Goal: Navigation & Orientation: Find specific page/section

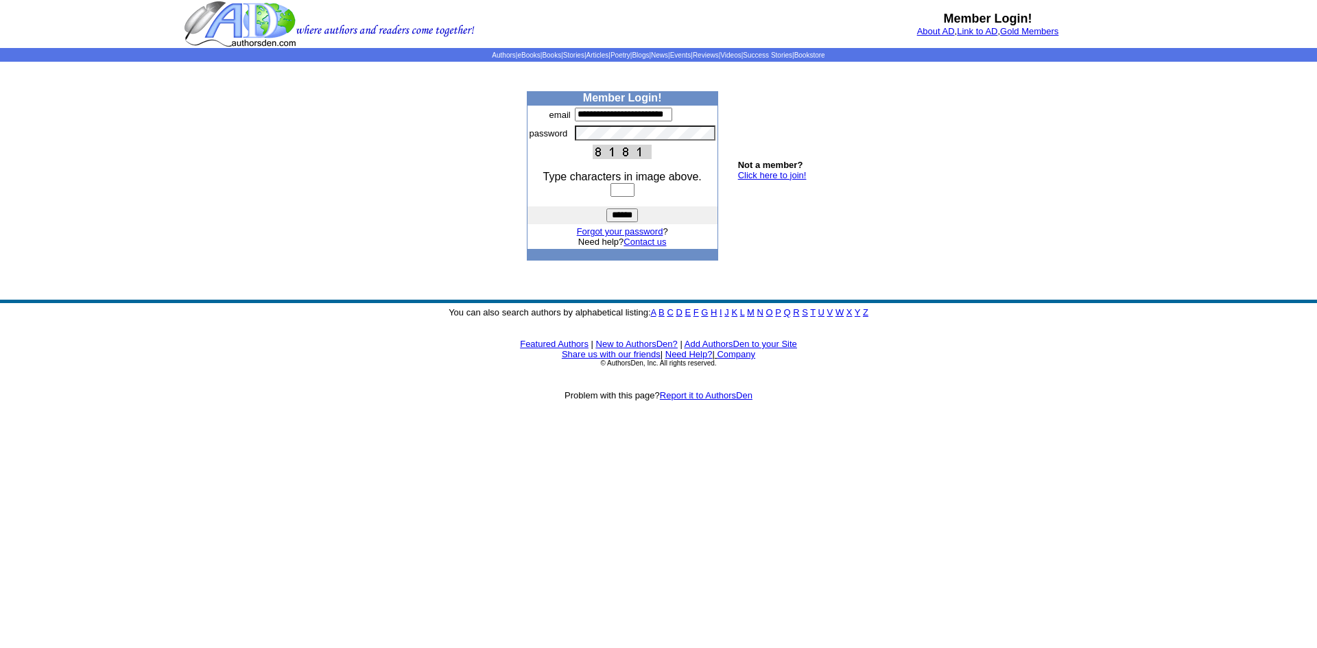
type input "**********"
click at [635, 196] on input "text" at bounding box center [623, 190] width 24 height 14
type input "****"
click at [623, 222] on input "******" at bounding box center [623, 216] width 32 height 14
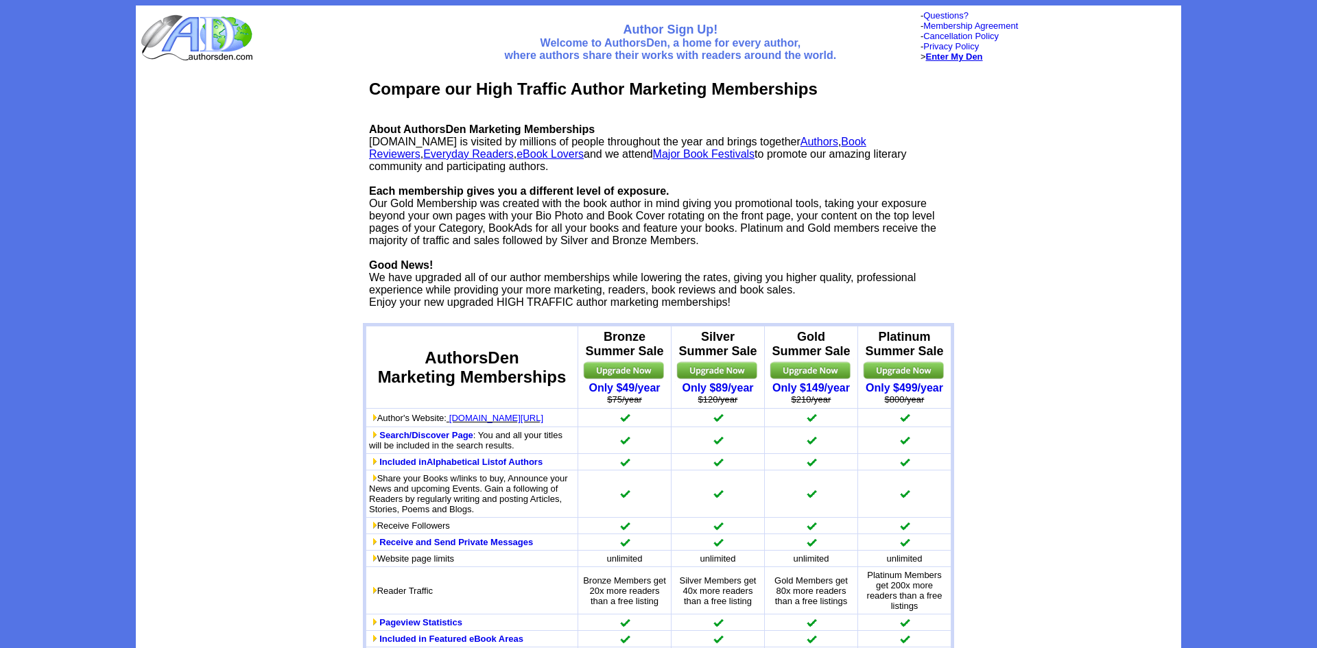
click at [940, 60] on b "Enter My Den" at bounding box center [954, 56] width 57 height 10
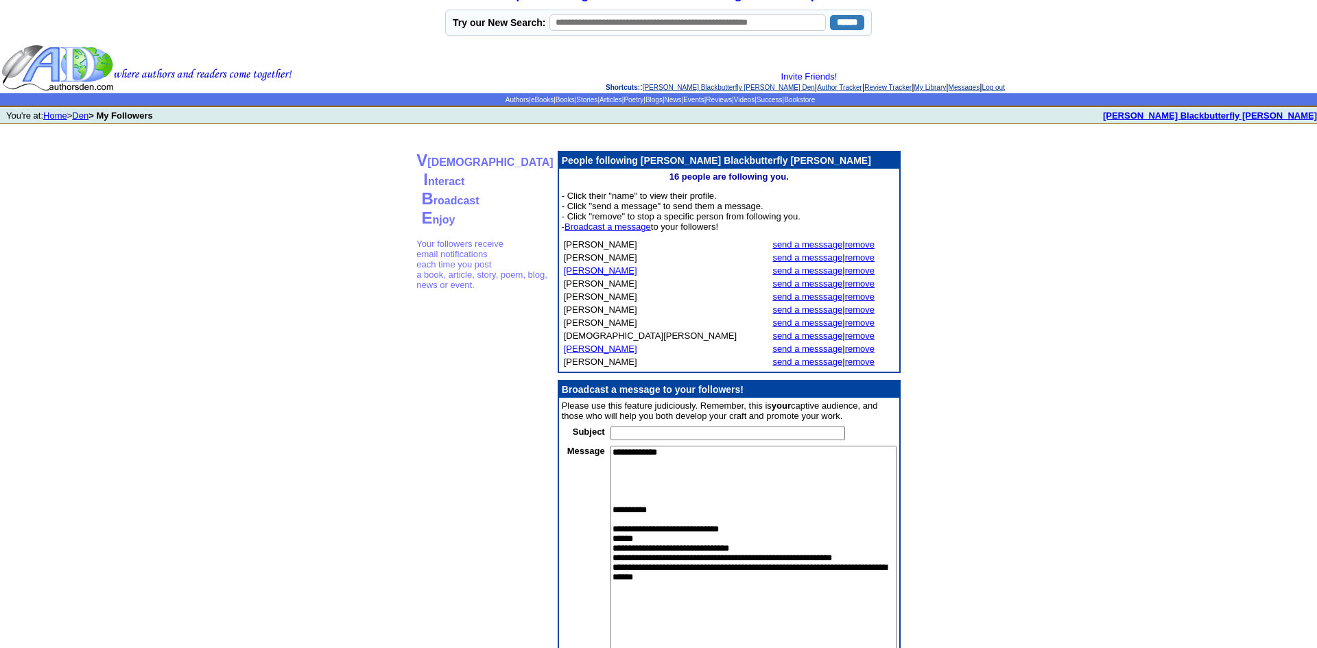
scroll to position [21, 0]
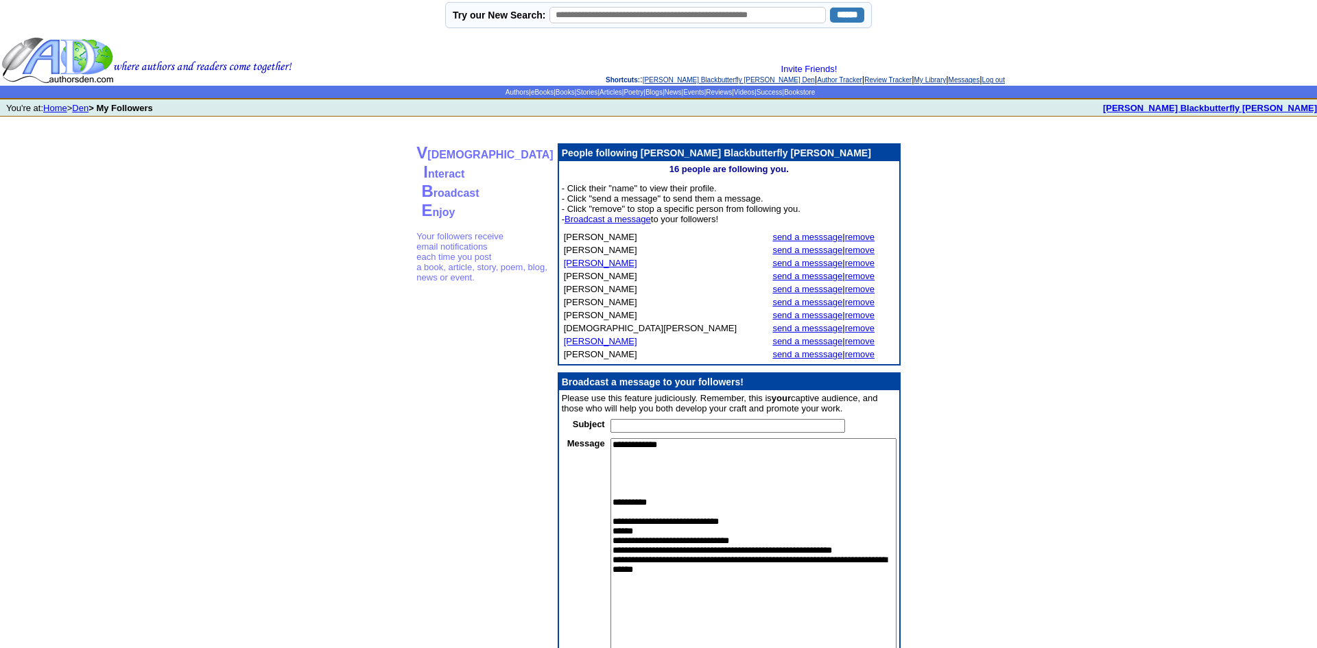
click at [611, 514] on textarea "**********" at bounding box center [754, 550] width 286 height 224
click at [638, 502] on textarea "**********" at bounding box center [754, 550] width 286 height 224
click at [86, 110] on link "Den" at bounding box center [80, 108] width 16 height 10
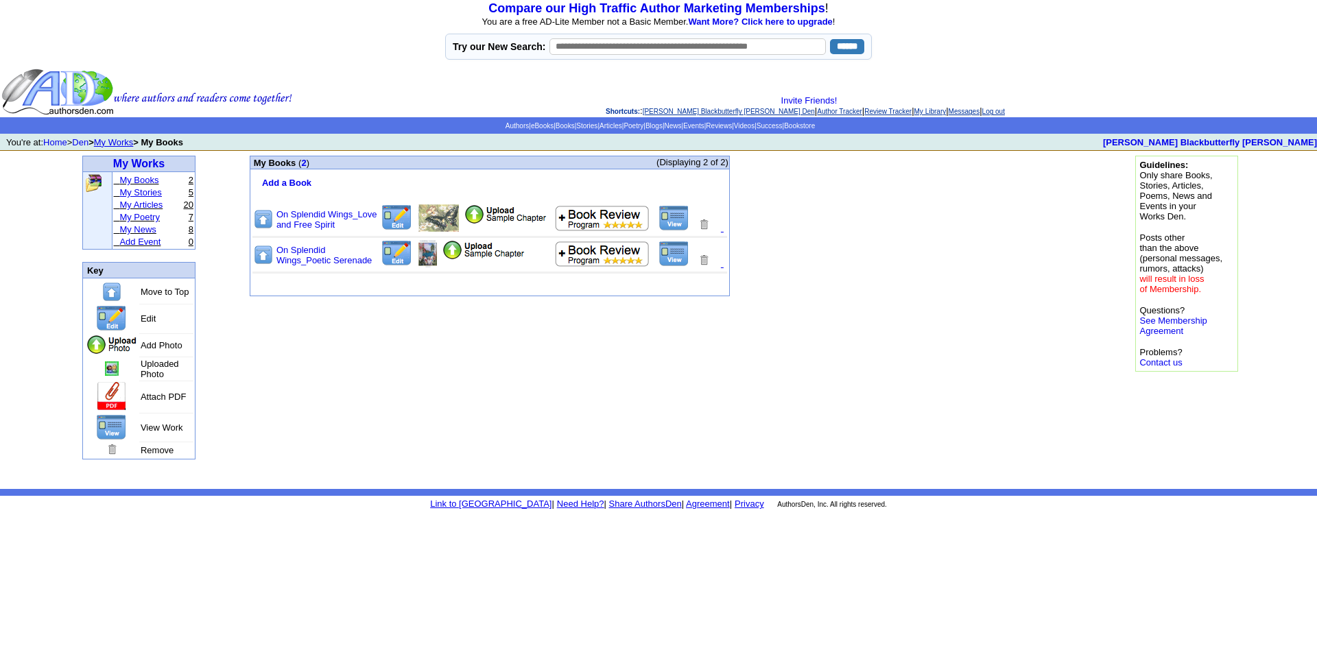
click at [152, 196] on link "My Stories" at bounding box center [140, 192] width 42 height 10
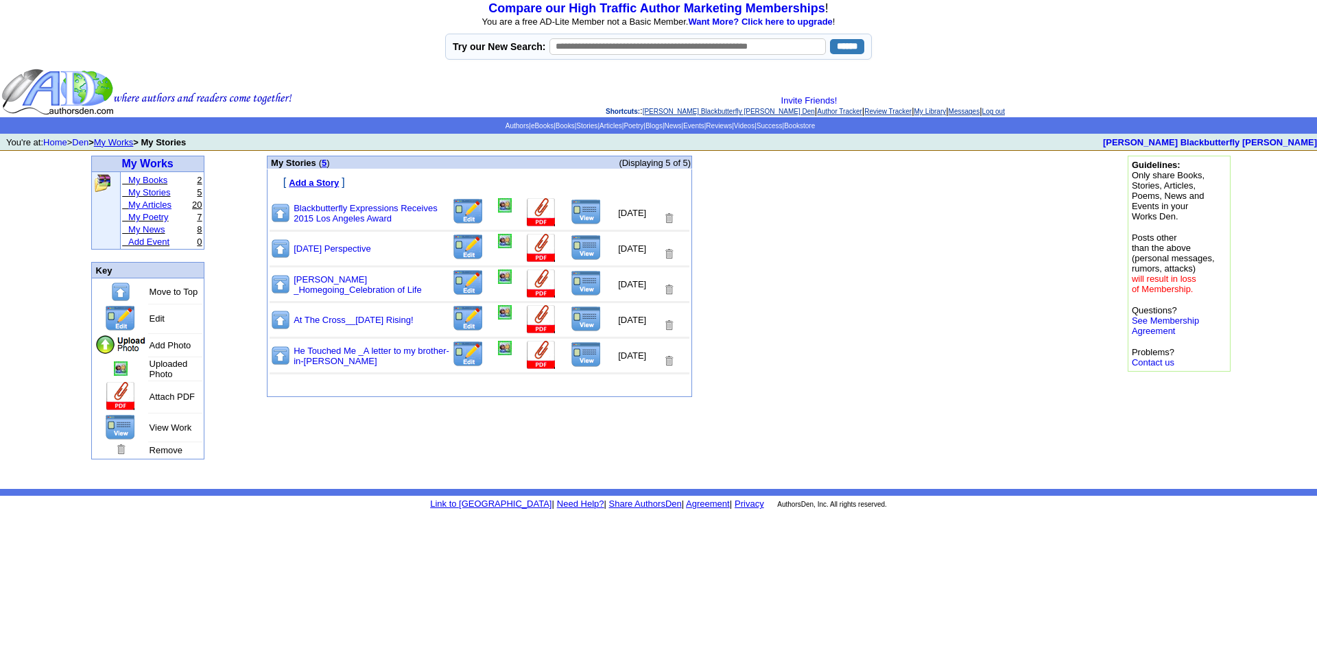
click at [157, 210] on link "My Articles" at bounding box center [149, 205] width 43 height 10
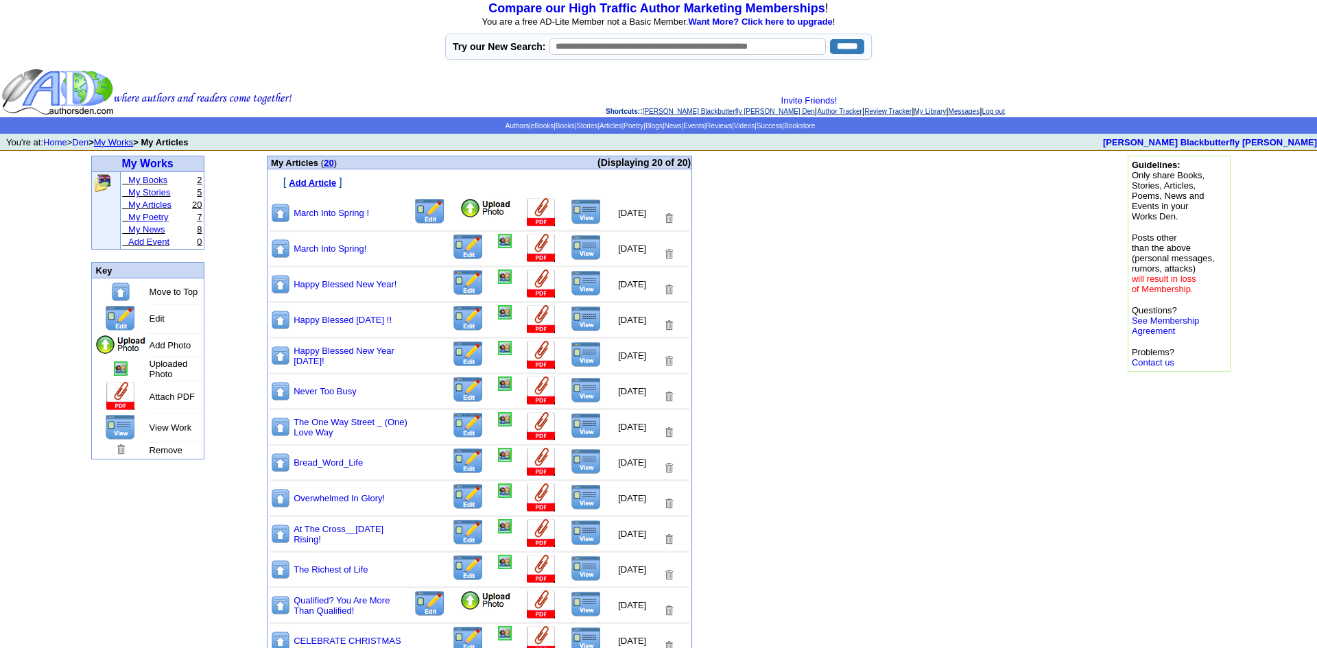
click at [156, 222] on link "My Poetry" at bounding box center [148, 217] width 40 height 10
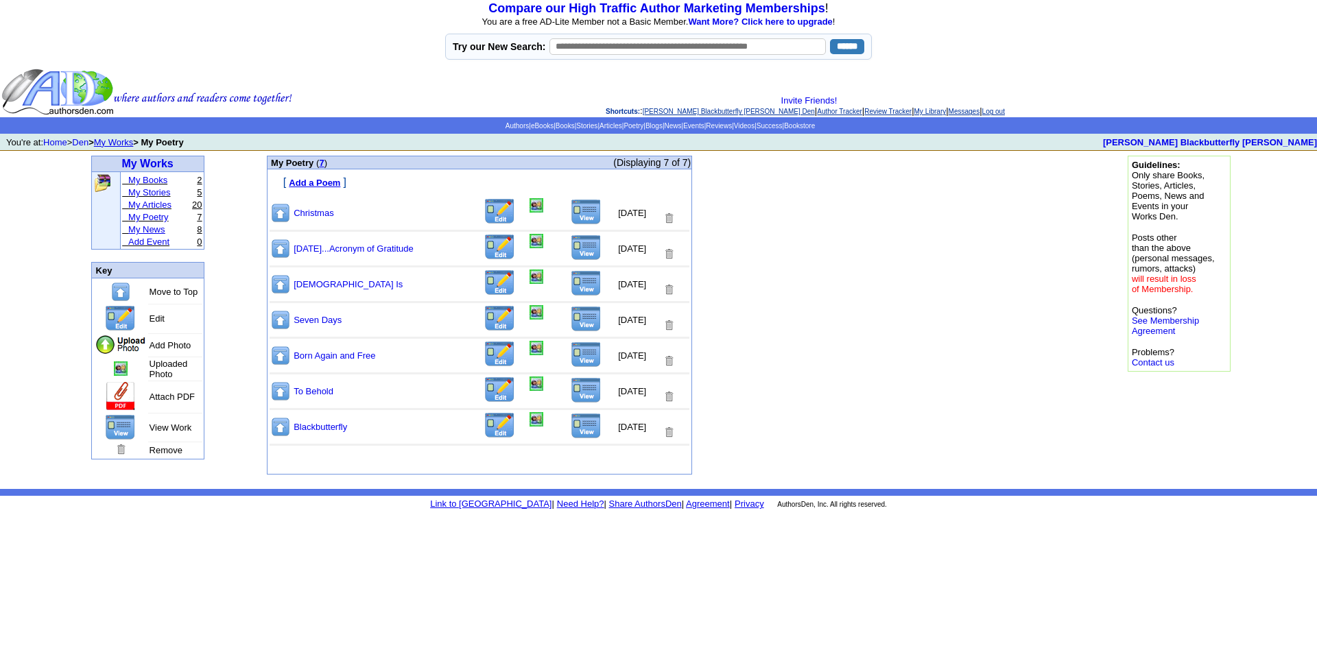
click at [157, 235] on link "My News" at bounding box center [146, 229] width 36 height 10
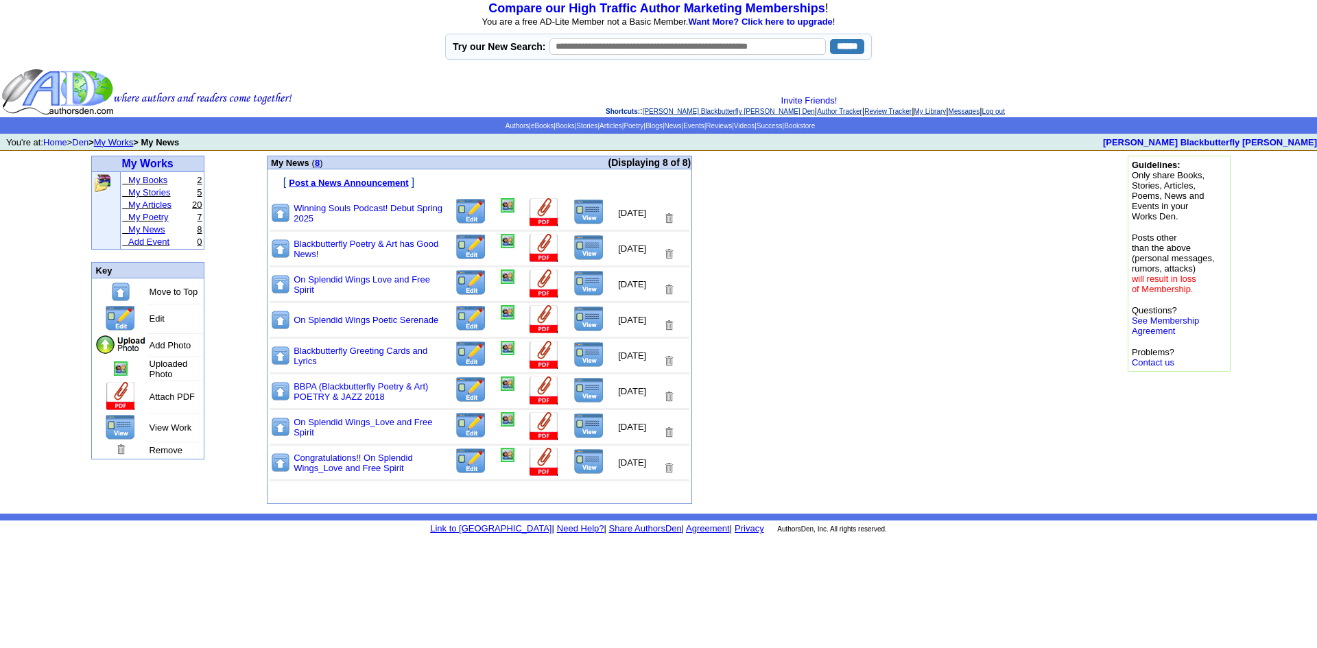
click at [149, 235] on link "My News" at bounding box center [146, 229] width 36 height 10
click at [145, 235] on link "My News" at bounding box center [146, 229] width 36 height 10
click at [574, 215] on img at bounding box center [589, 212] width 31 height 26
click at [326, 248] on link "Blackbutterfly Poetry & Art has Good News!" at bounding box center [366, 249] width 145 height 21
click at [230, 513] on td "My Works My Books 2 My Stories 5 My Articles 20 My Poetry 7 My News 8 Add Event…" at bounding box center [147, 332] width 229 height 363
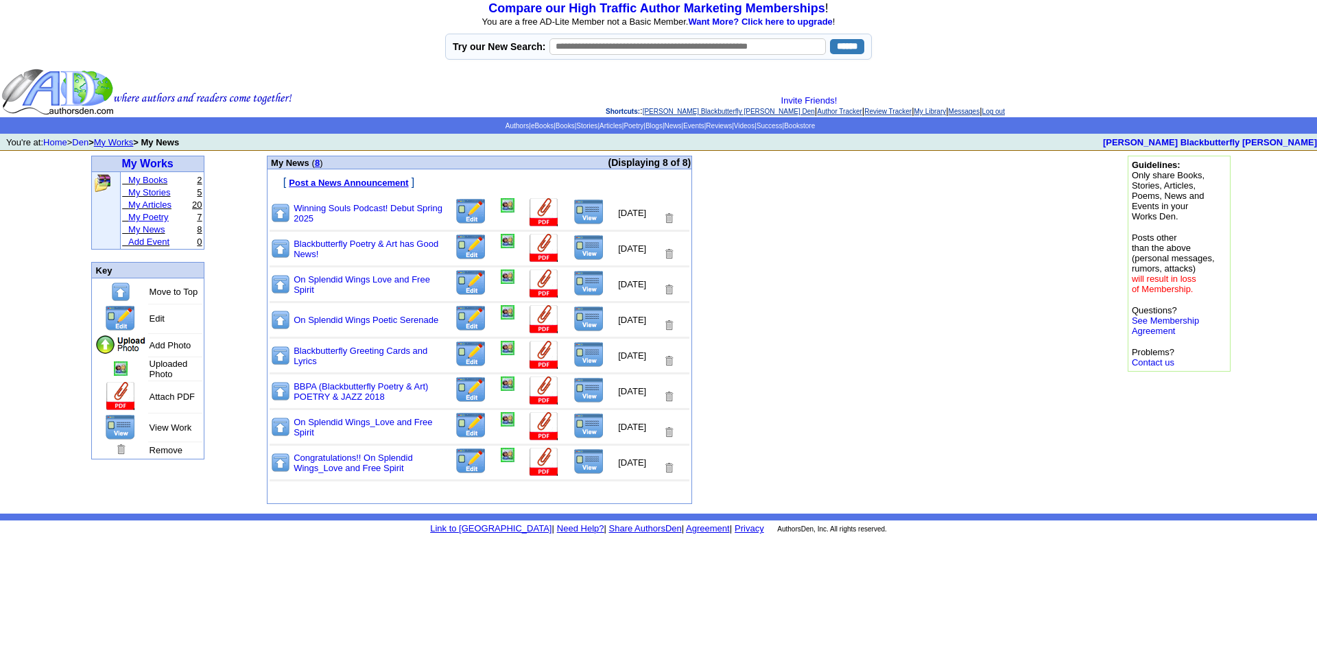
click at [156, 222] on link "My Poetry" at bounding box center [148, 217] width 40 height 10
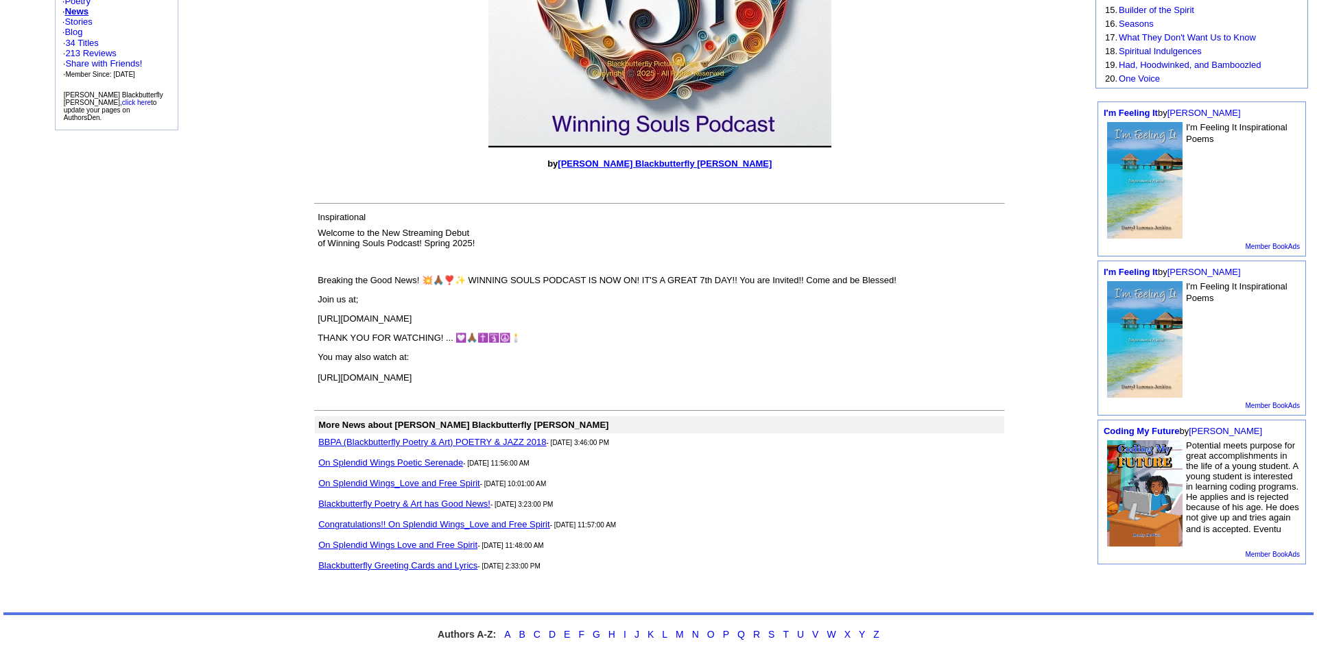
scroll to position [406, 0]
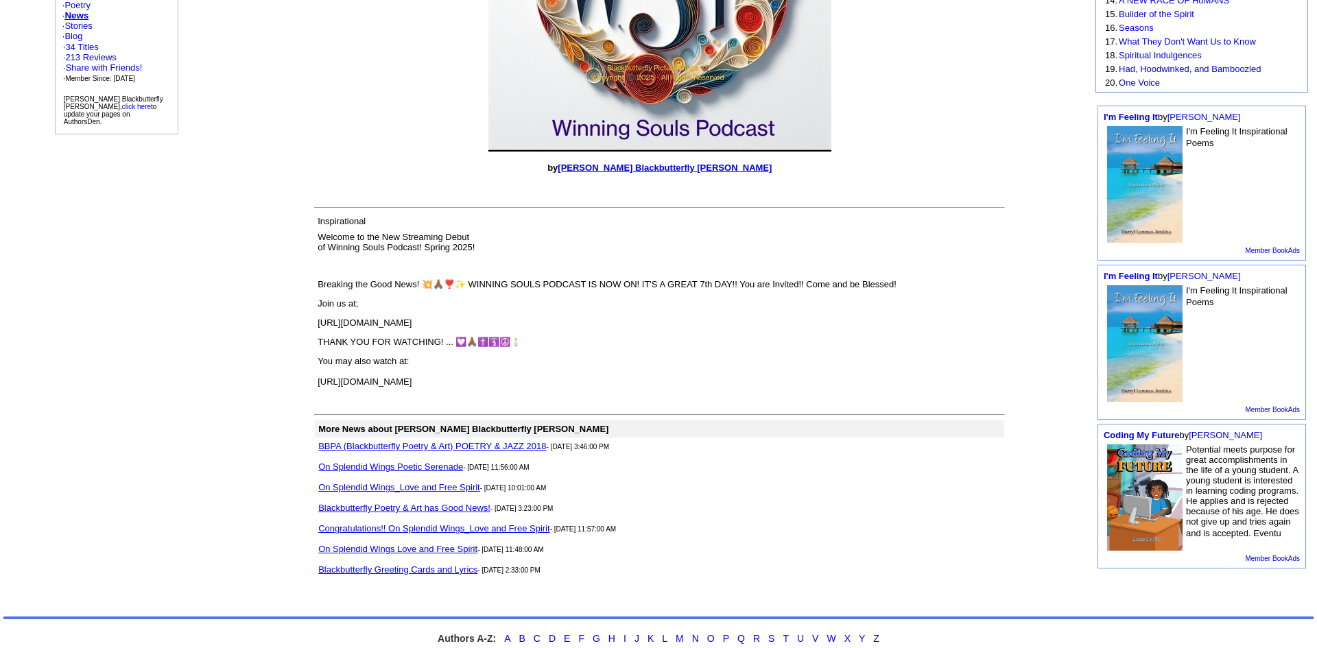
drag, startPoint x: 318, startPoint y: 337, endPoint x: 753, endPoint y: 350, distance: 434.5
click at [753, 350] on font "Breaking the Good News! 💥🙏🏾❣️✨ WINNING SOULS PODCAST IS NOW ON! IT'S A GREAT 7t…" at bounding box center [660, 342] width 684 height 127
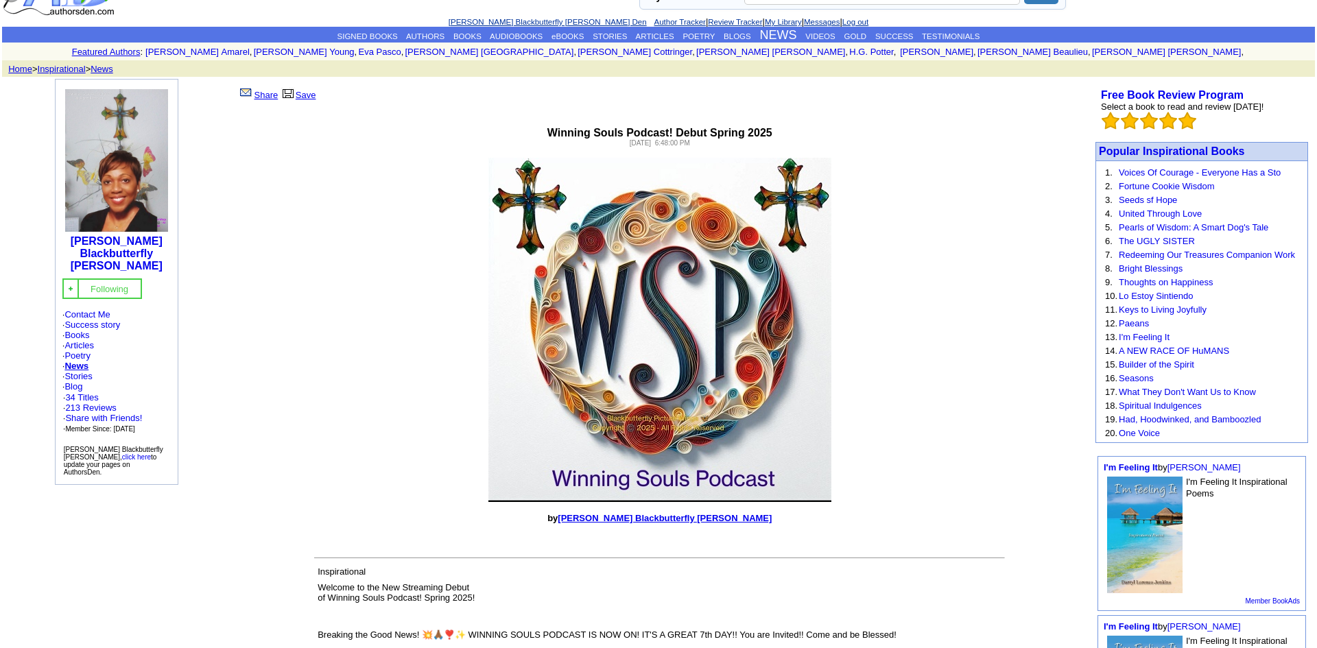
scroll to position [49, 0]
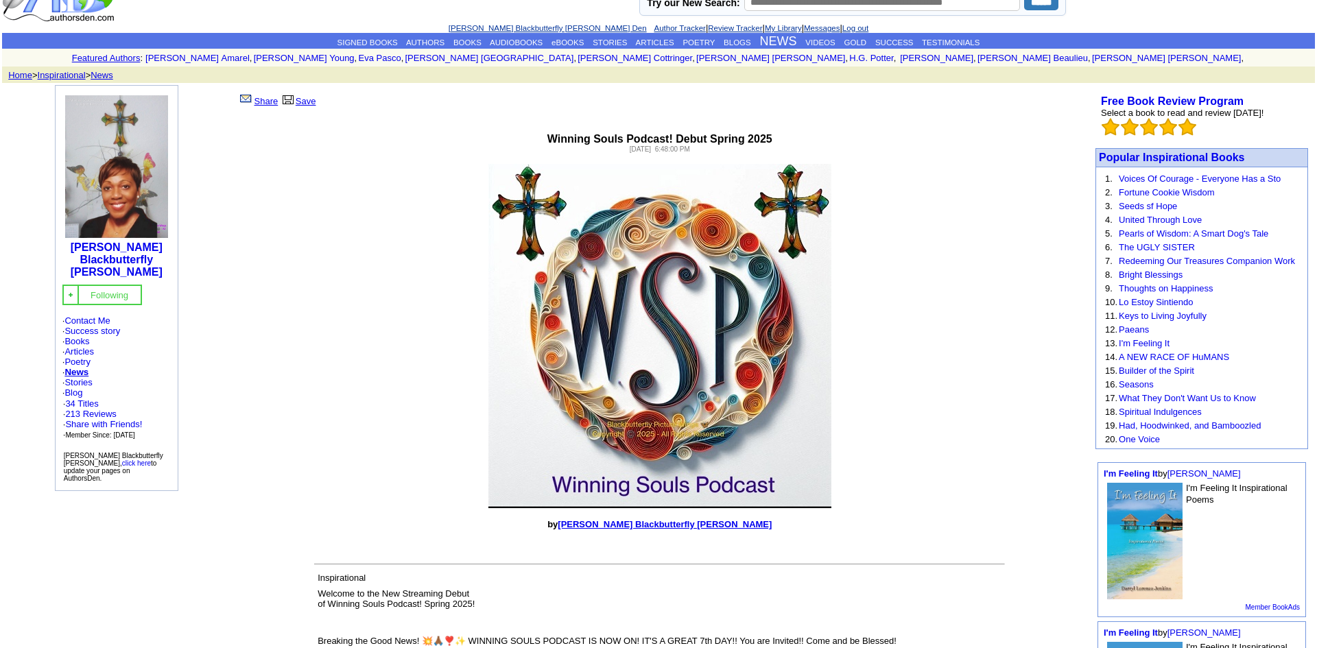
click at [304, 106] on link "Save" at bounding box center [299, 101] width 36 height 10
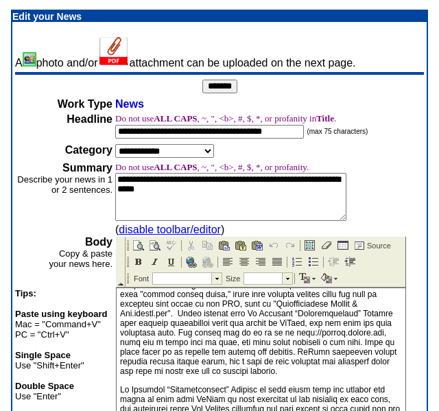
scroll to position [332, 0]
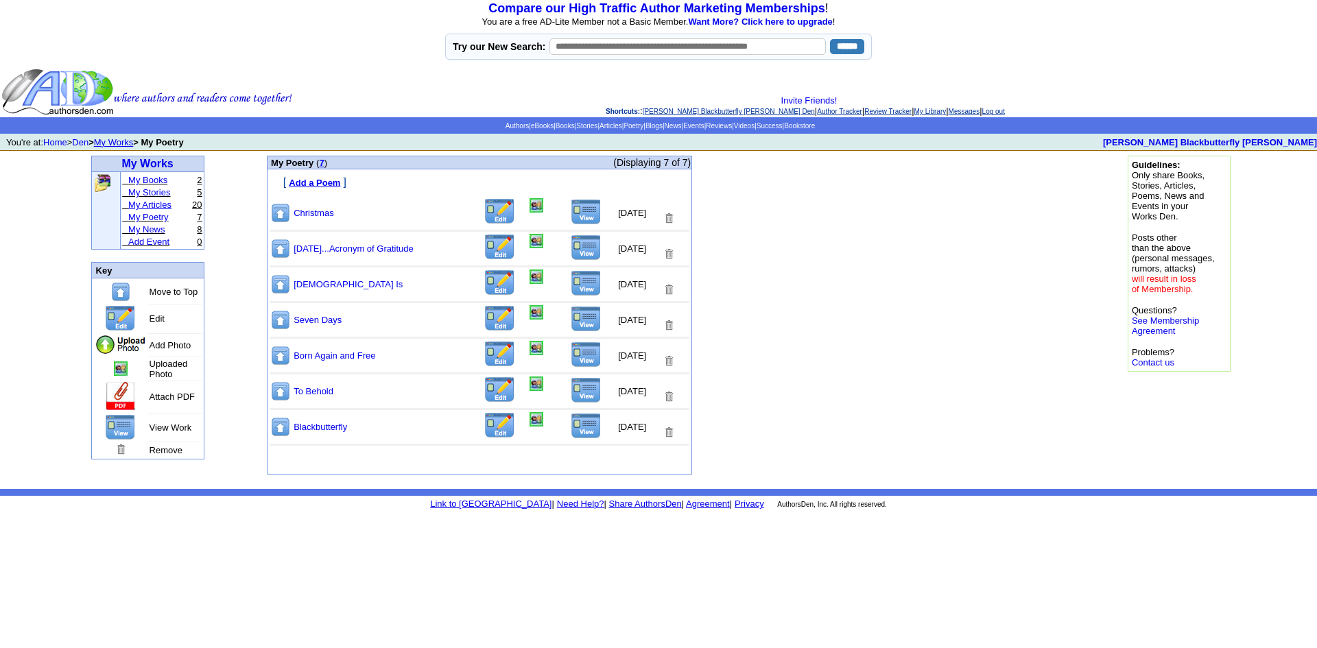
click at [152, 210] on link "My Articles" at bounding box center [149, 205] width 43 height 10
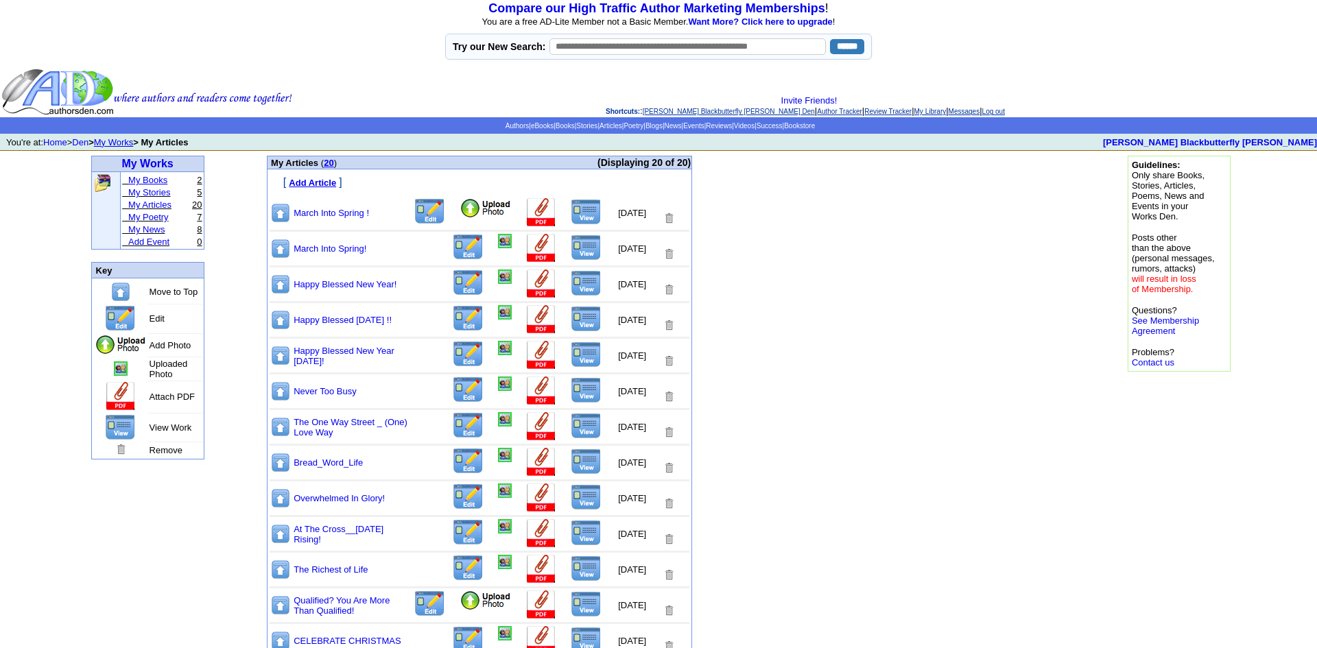
click at [155, 185] on link "My Books" at bounding box center [147, 180] width 39 height 10
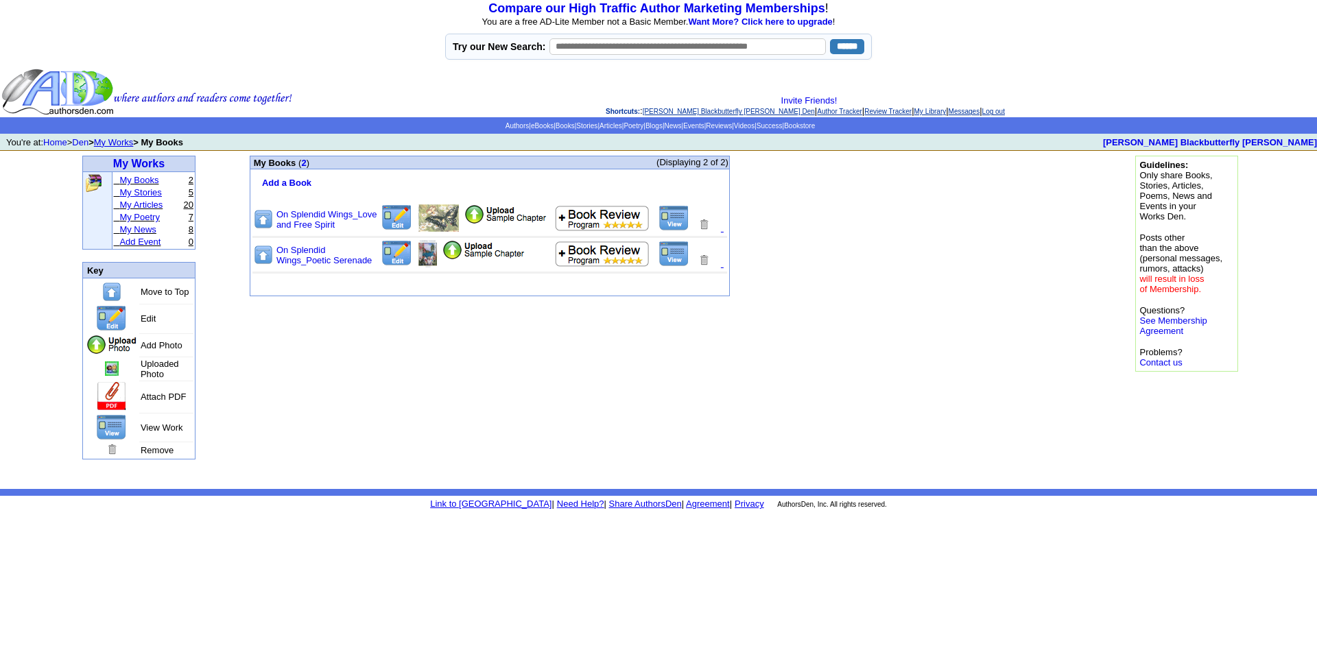
click at [154, 197] on link "My Stories" at bounding box center [140, 192] width 42 height 10
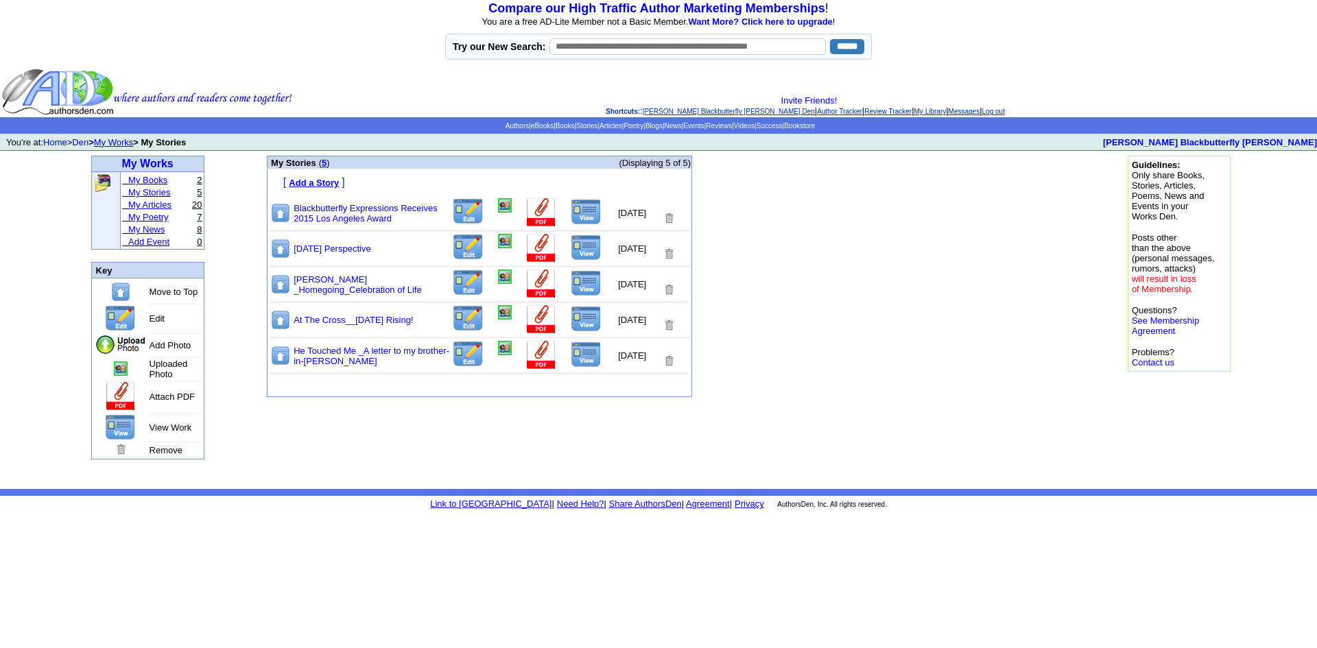
click at [148, 209] on link "My Articles" at bounding box center [149, 205] width 43 height 10
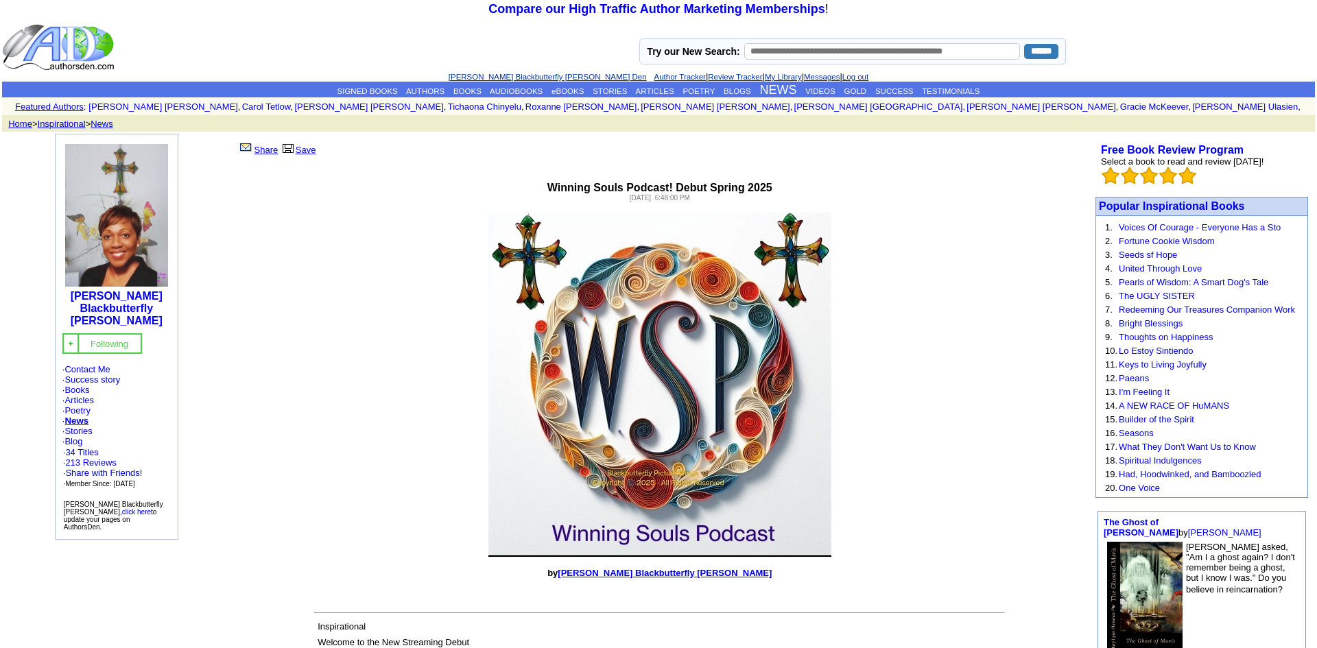
scroll to position [49, 0]
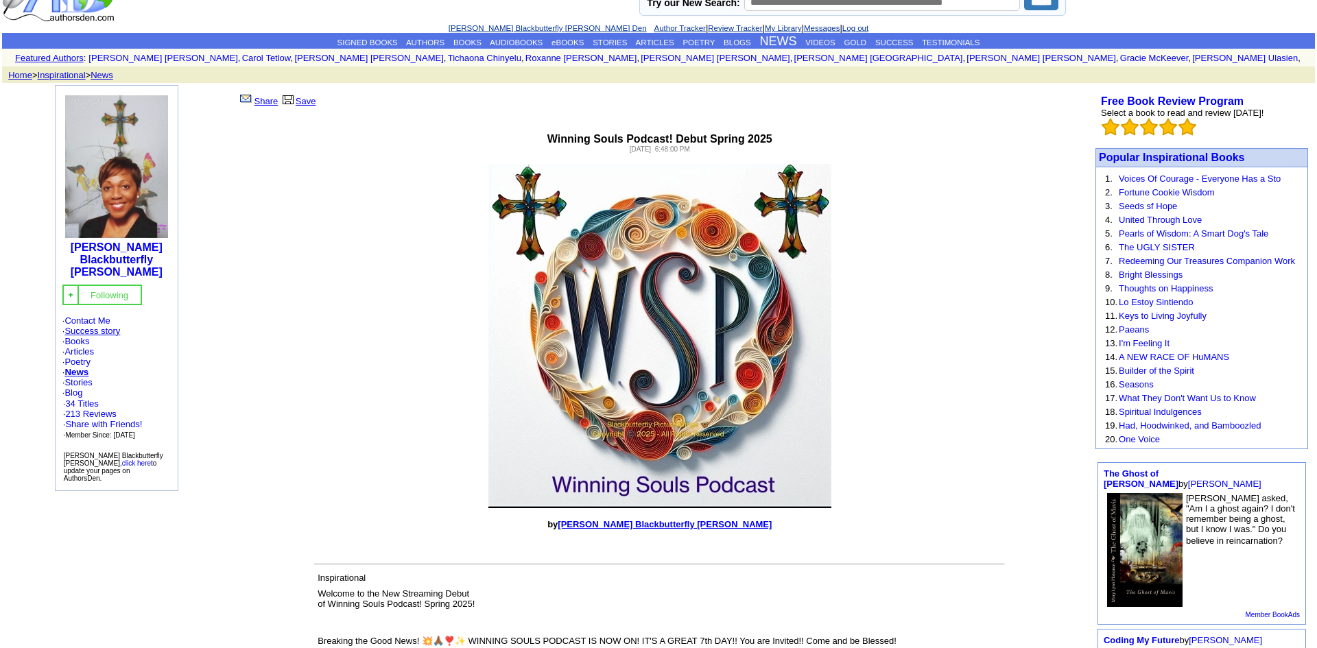
click at [96, 336] on link "Success story" at bounding box center [92, 331] width 56 height 10
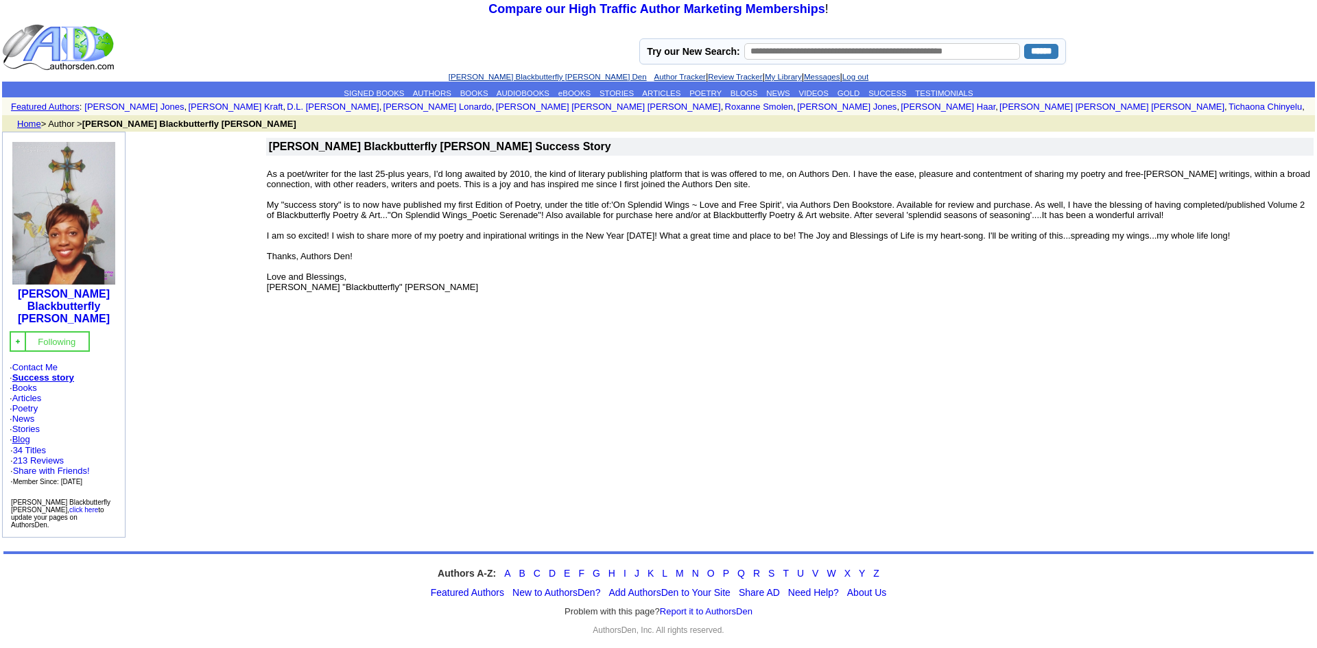
click at [27, 445] on link "Blog" at bounding box center [21, 439] width 18 height 10
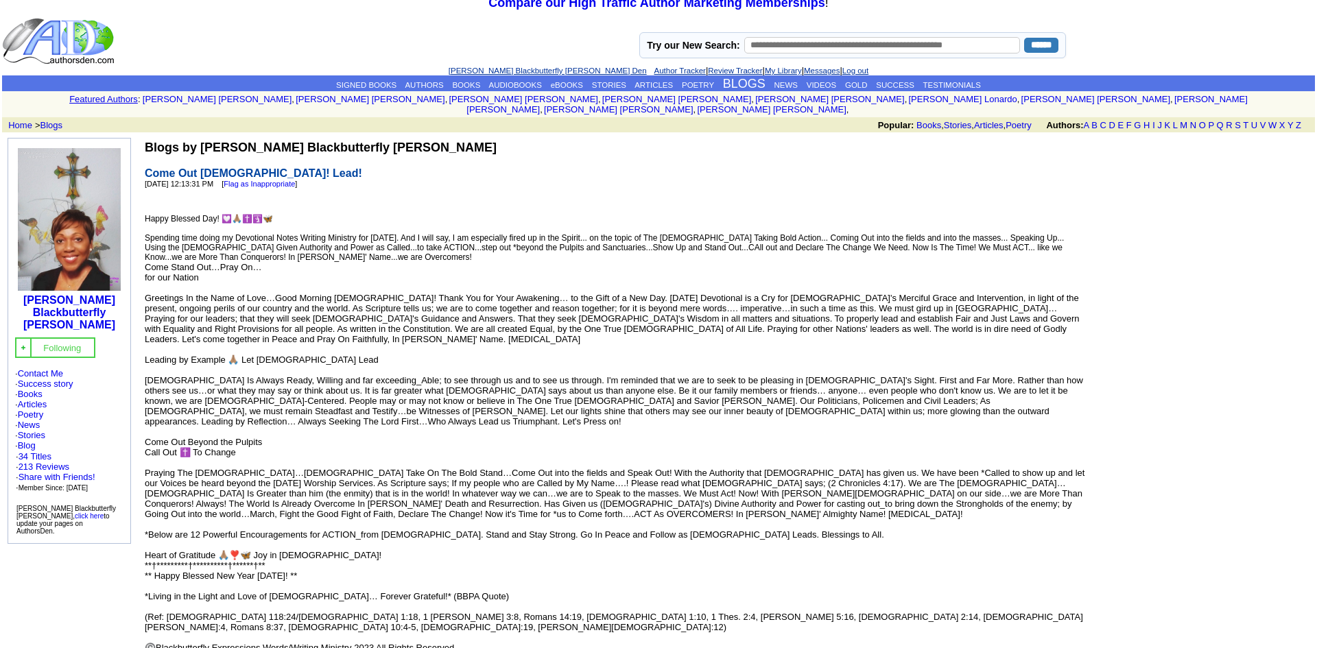
scroll to position [13, 0]
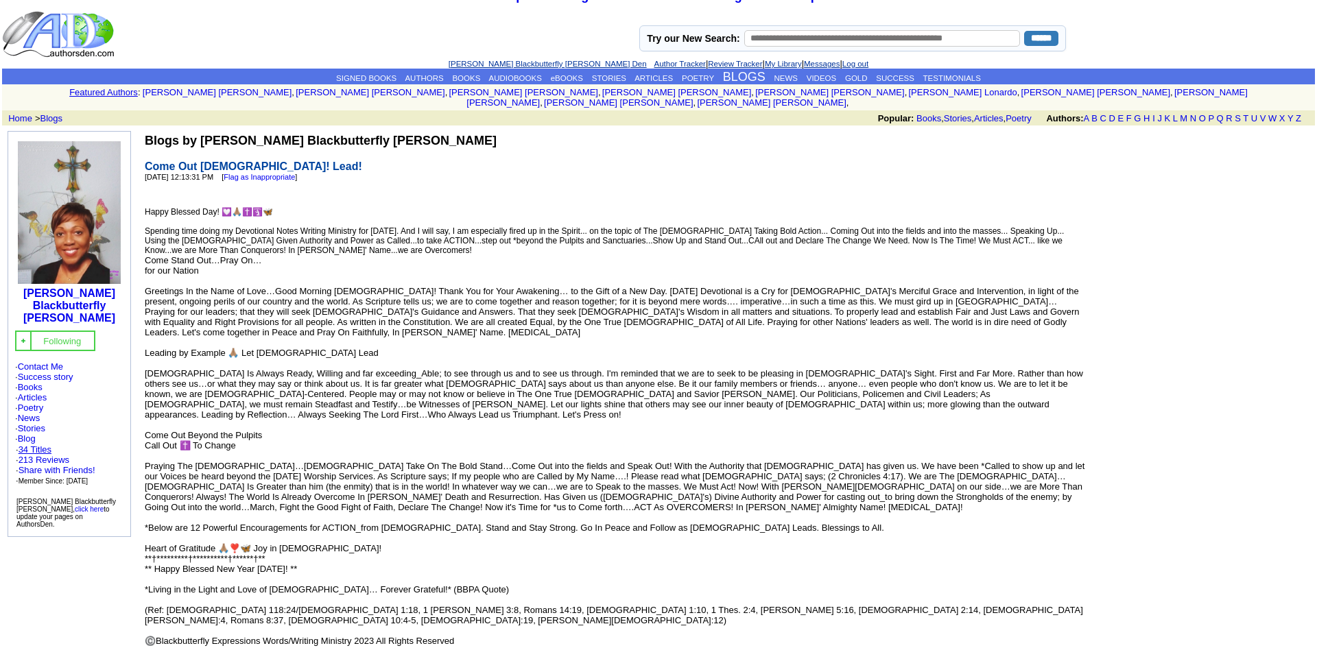
click at [33, 455] on link "34 Titles" at bounding box center [35, 450] width 33 height 10
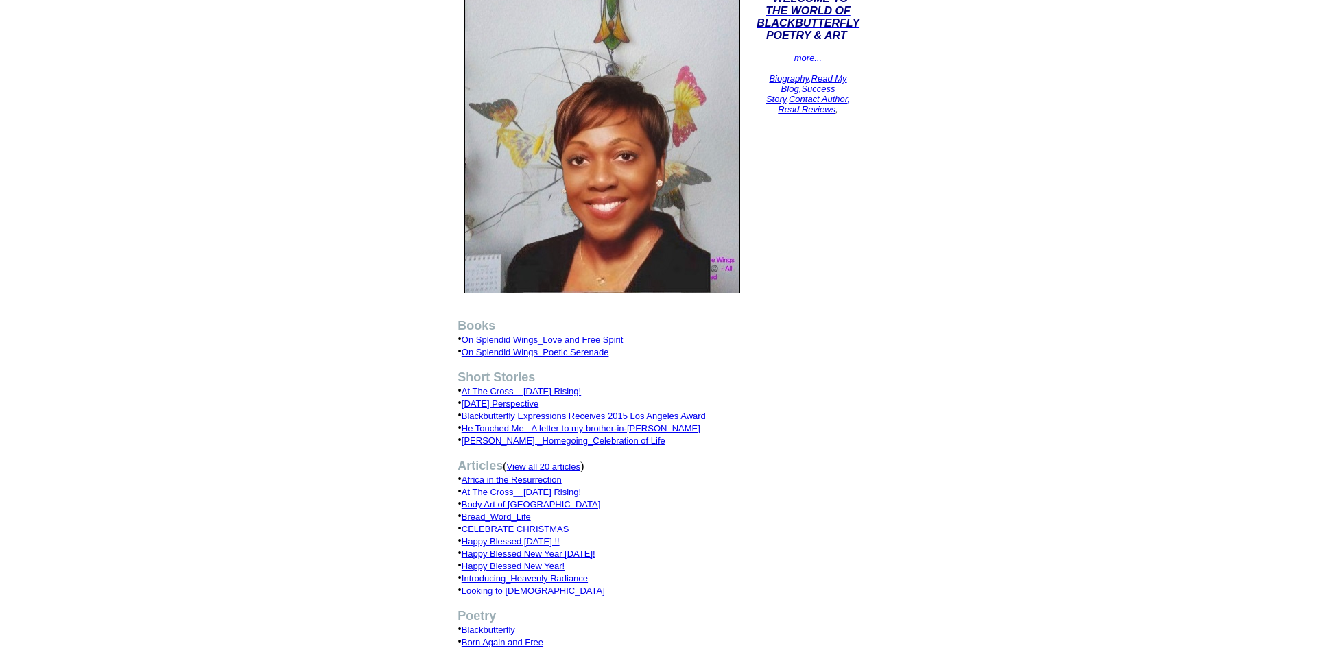
scroll to position [233, 0]
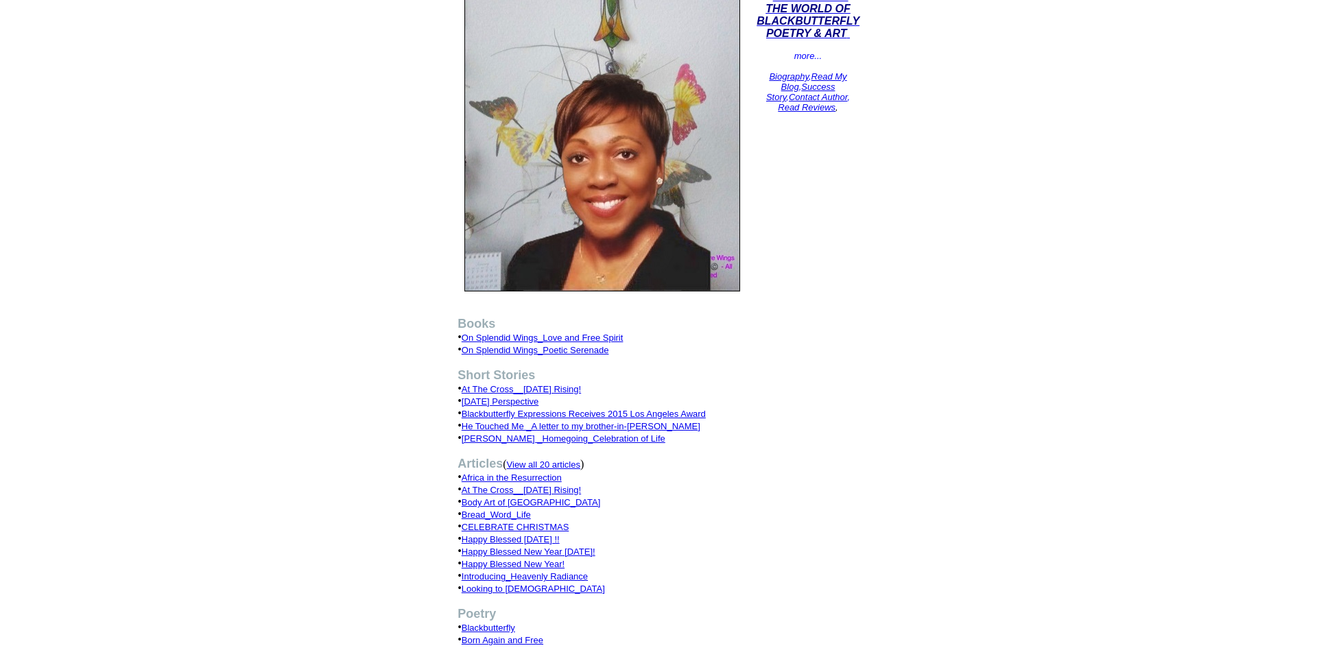
click at [515, 582] on link "Introducing_Heavenly Radiance" at bounding box center [525, 577] width 126 height 10
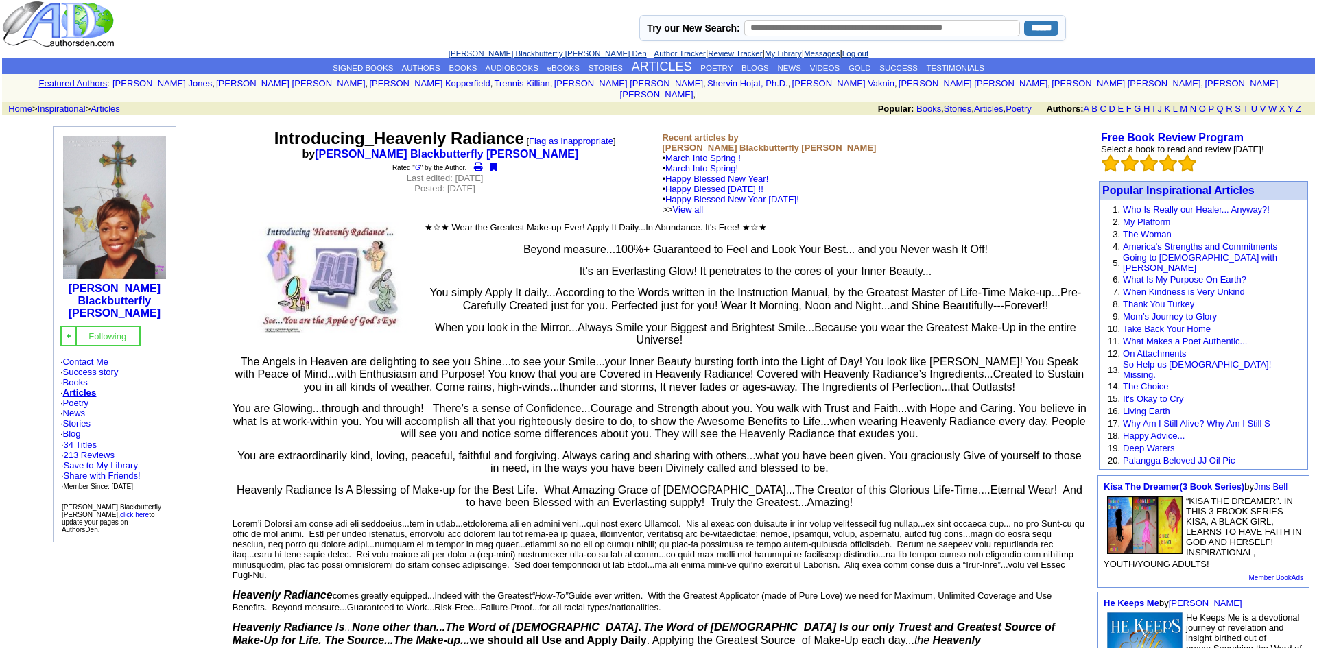
scroll to position [5, 0]
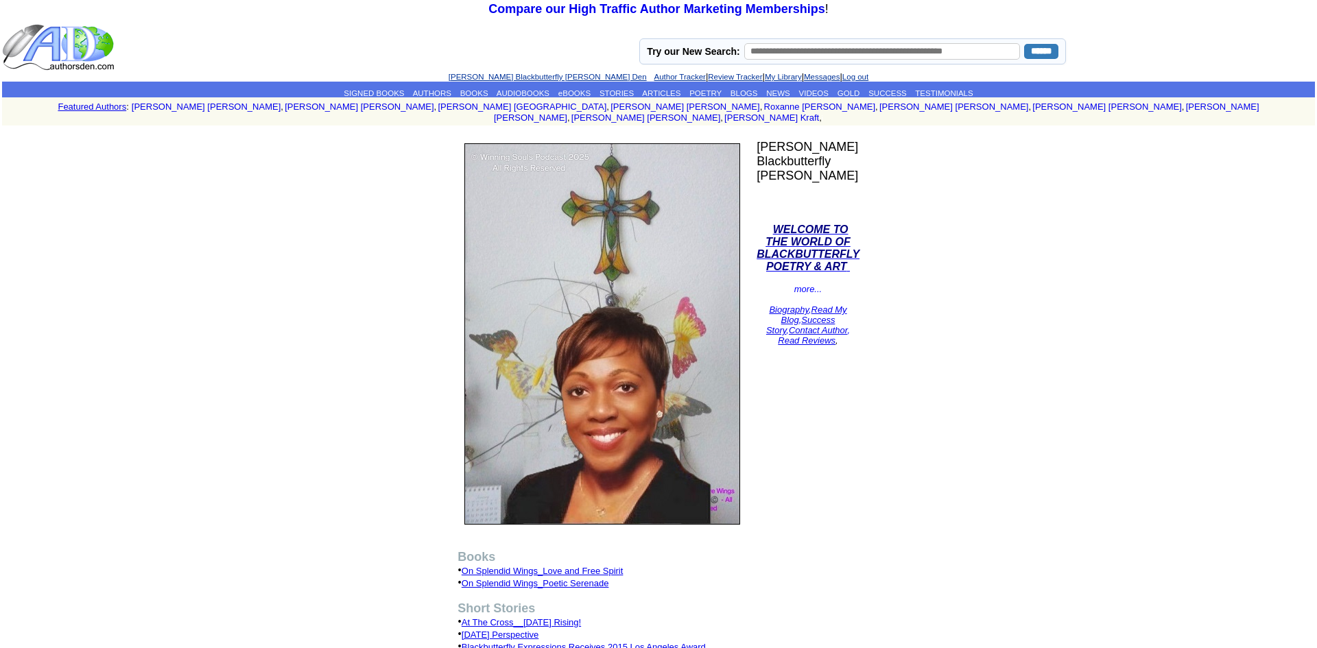
scroll to position [233, 0]
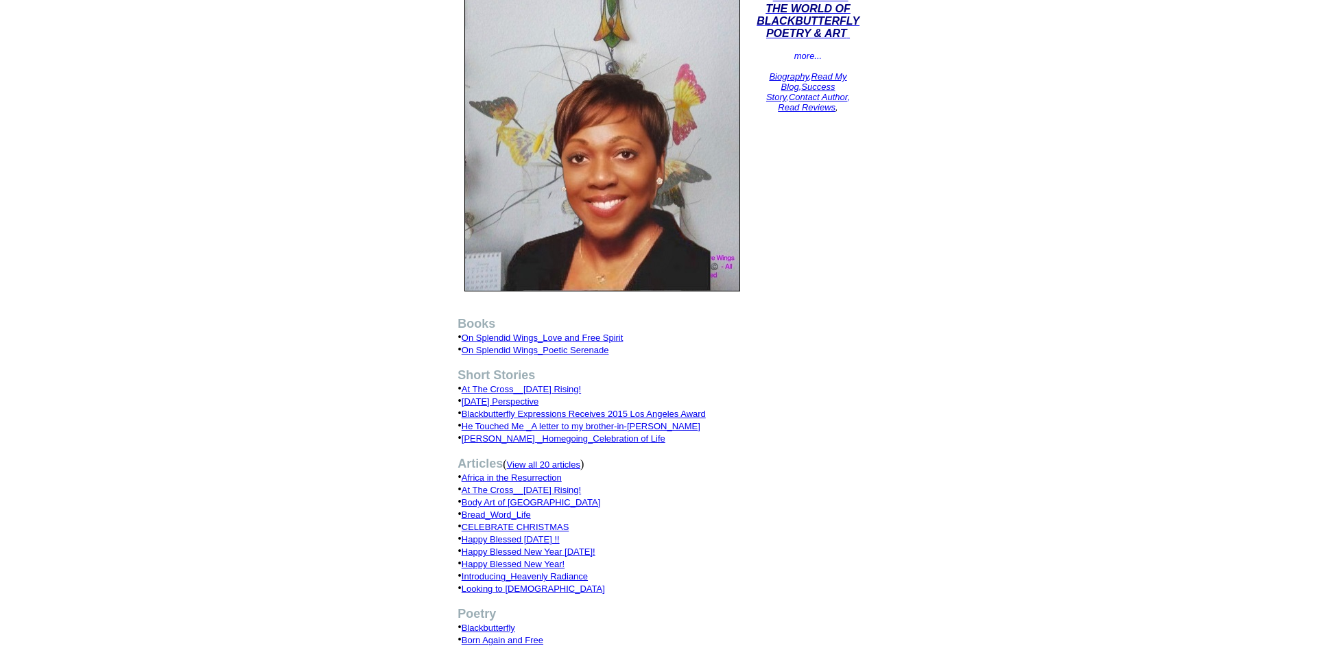
click at [561, 431] on link "He Touched Me _A letter to my brother-in-[PERSON_NAME]" at bounding box center [581, 426] width 239 height 10
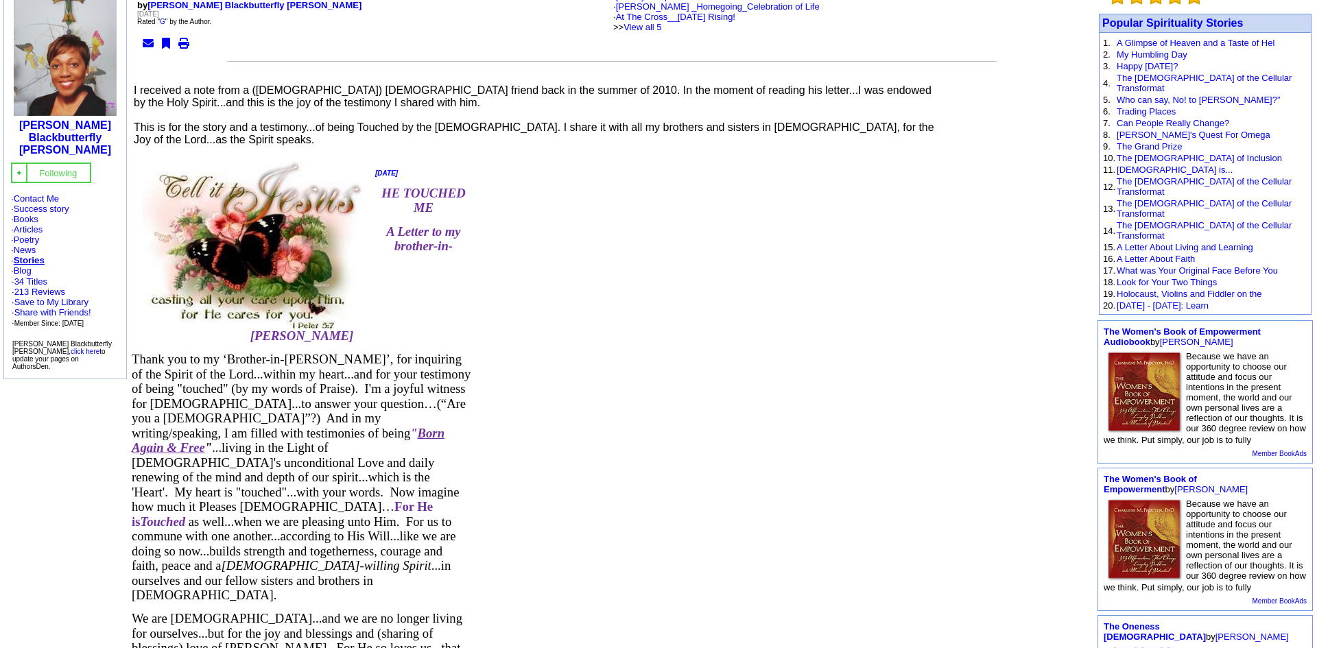
scroll to position [164, 0]
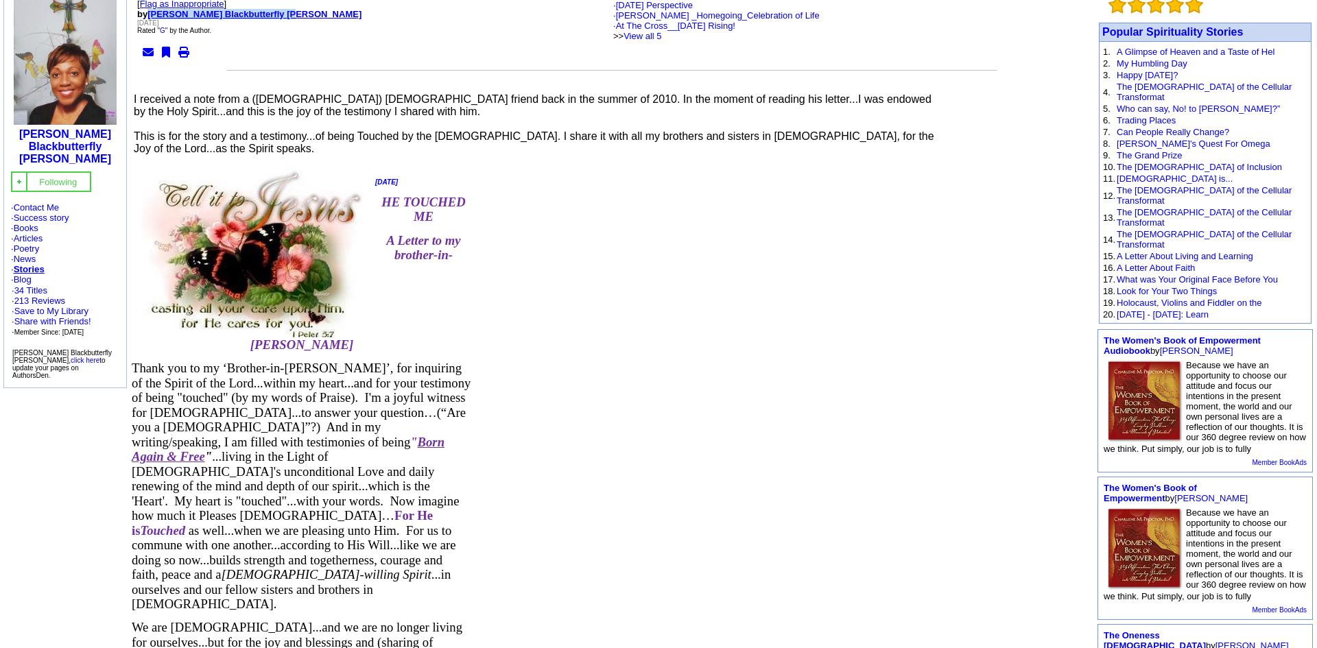
click at [564, 209] on td "He Touched Me _A letter to my brother-in-Christ [ Flag as Inappropriate ] by Va…" at bounding box center [612, 567] width 965 height 1191
click at [45, 306] on link "213 Reviews" at bounding box center [39, 301] width 51 height 10
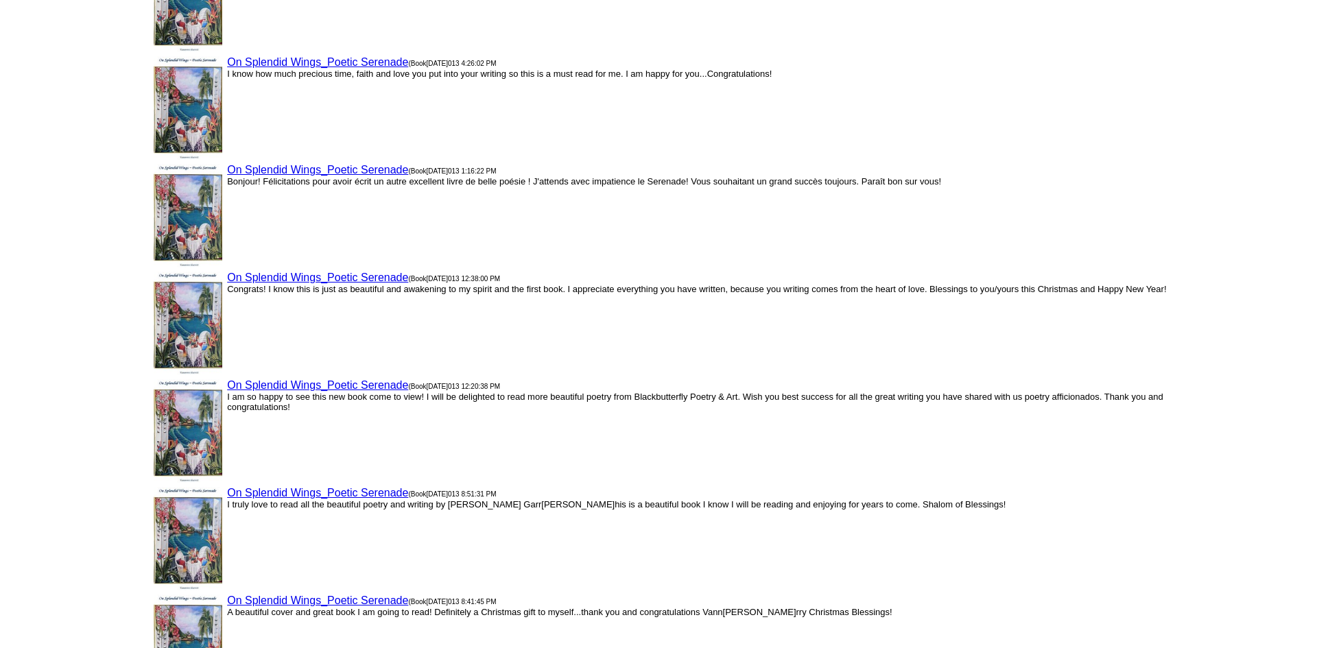
scroll to position [220, 0]
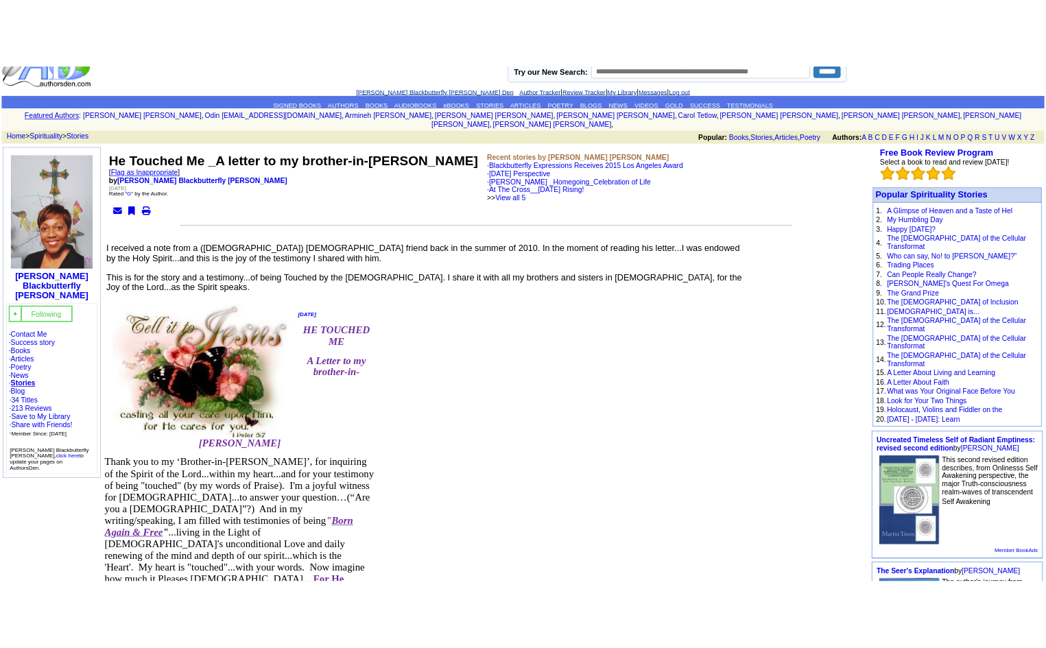
scroll to position [51, 0]
